Goal: Task Accomplishment & Management: Manage account settings

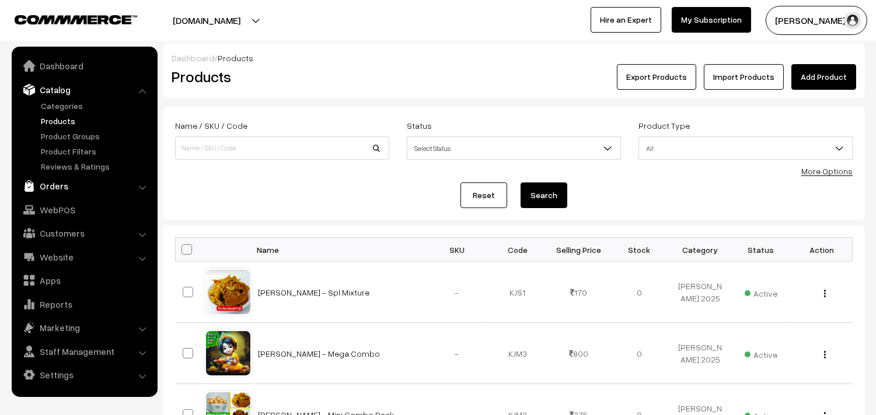
click at [54, 179] on link "Orders" at bounding box center [84, 186] width 139 height 21
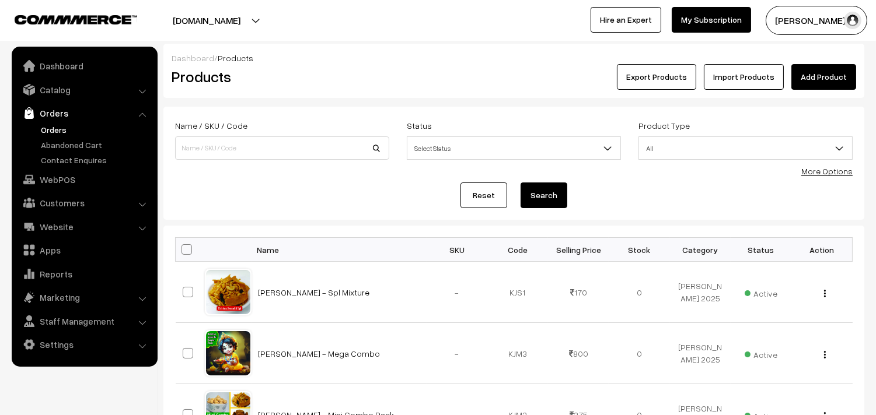
click at [51, 124] on link "Orders" at bounding box center [96, 130] width 116 height 12
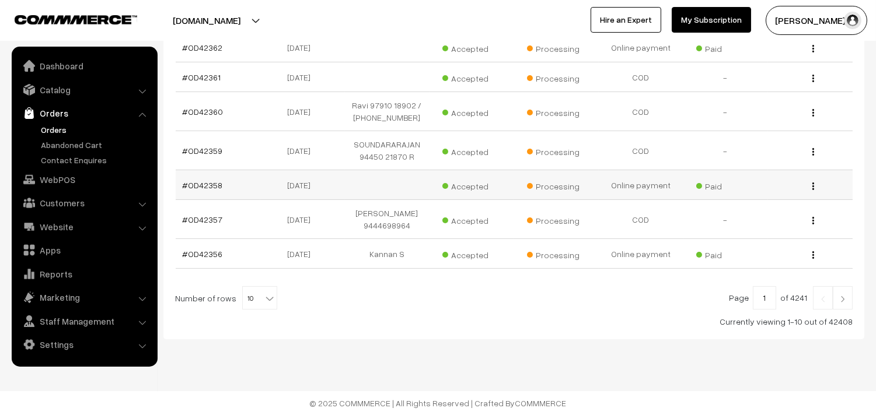
scroll to position [365, 0]
click at [255, 304] on span "10" at bounding box center [260, 298] width 34 height 23
select select "60"
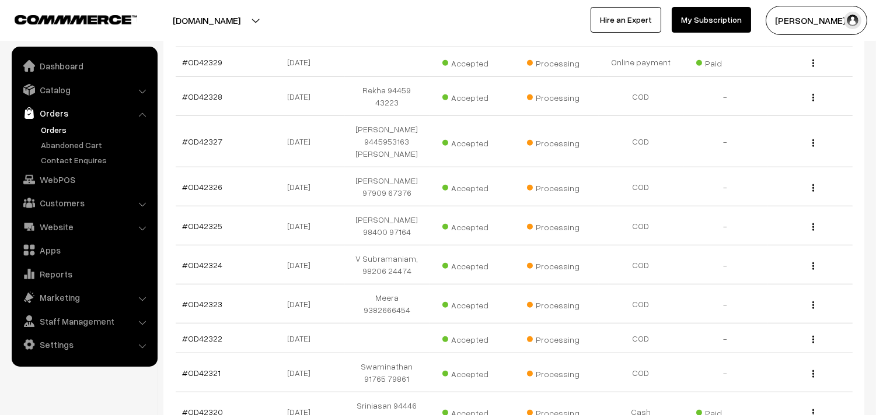
scroll to position [1556, 0]
click at [212, 222] on link "#OD42325" at bounding box center [203, 227] width 40 height 10
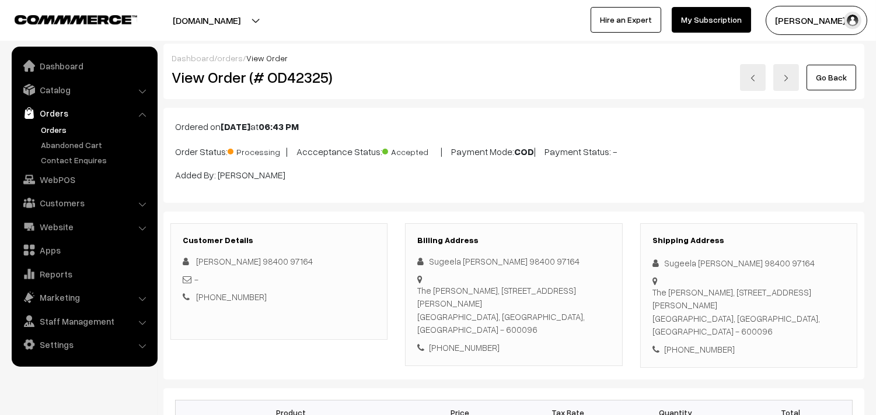
click at [53, 131] on link "Orders" at bounding box center [96, 130] width 116 height 12
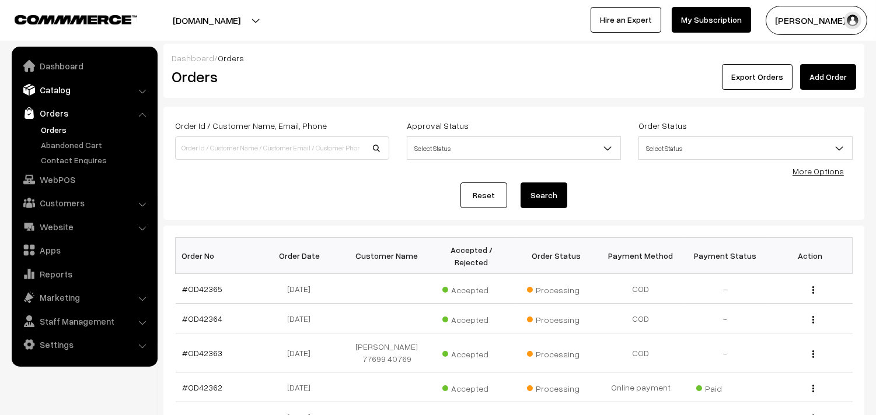
click at [55, 88] on link "Catalog" at bounding box center [84, 89] width 139 height 21
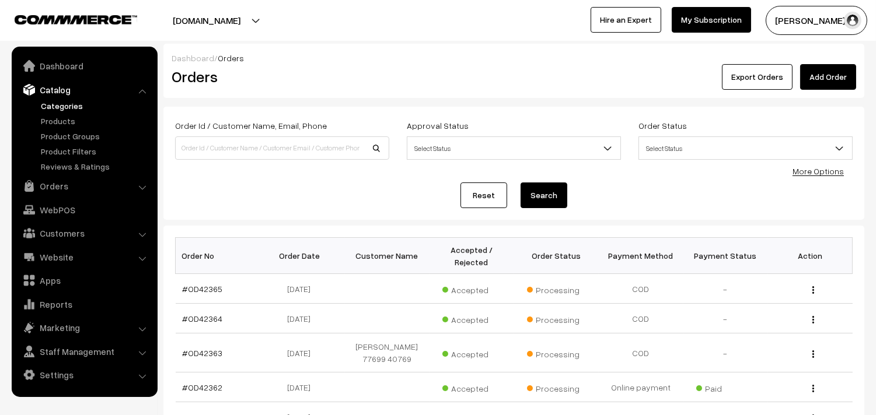
click at [67, 109] on link "Categories" at bounding box center [96, 106] width 116 height 12
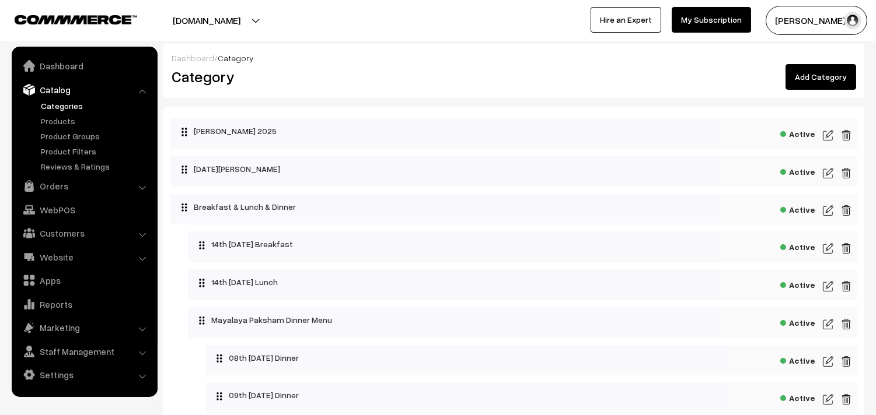
click at [804, 133] on span "Active" at bounding box center [797, 132] width 35 height 15
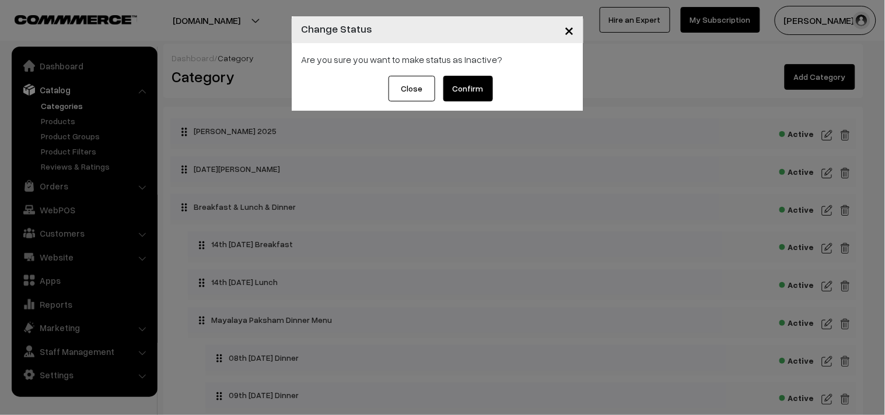
click at [474, 86] on button "Confirm" at bounding box center [469, 89] width 50 height 26
